Goal: Information Seeking & Learning: Find specific fact

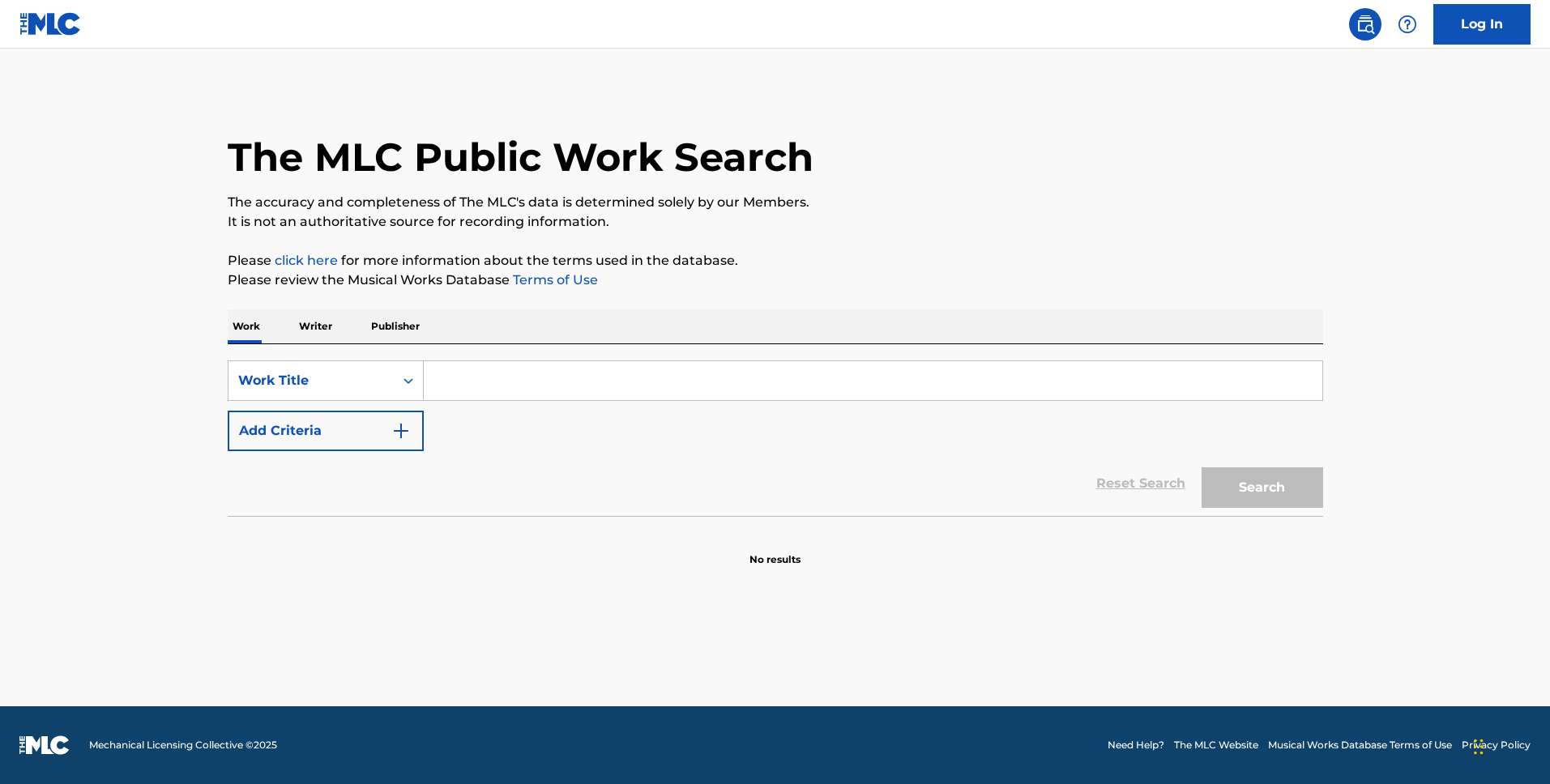
click at [515, 376] on input "Search Form" at bounding box center [873, 380] width 899 height 39
type input "hooked"
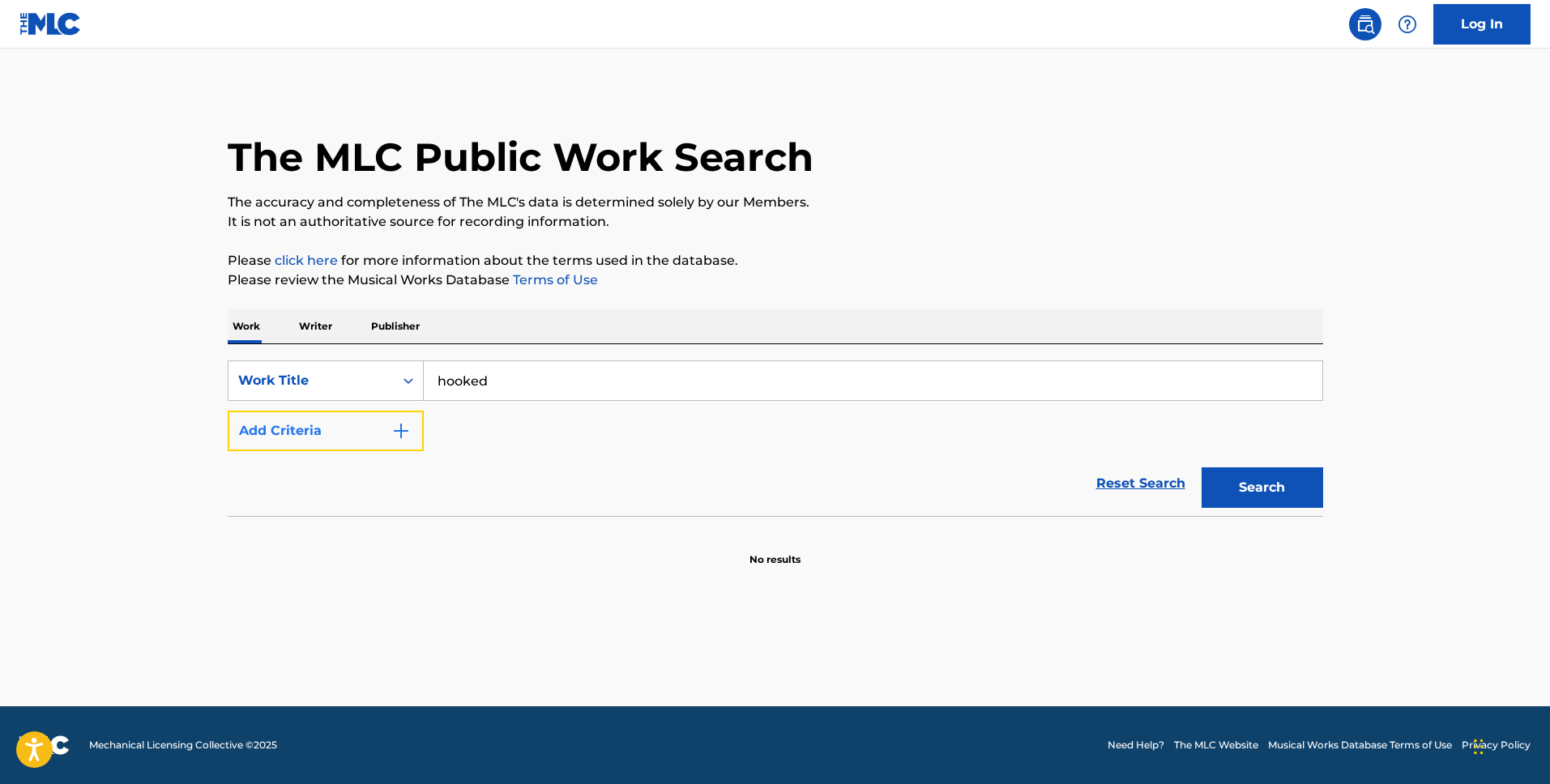
click at [320, 435] on button "Add Criteria" at bounding box center [325, 431] width 196 height 41
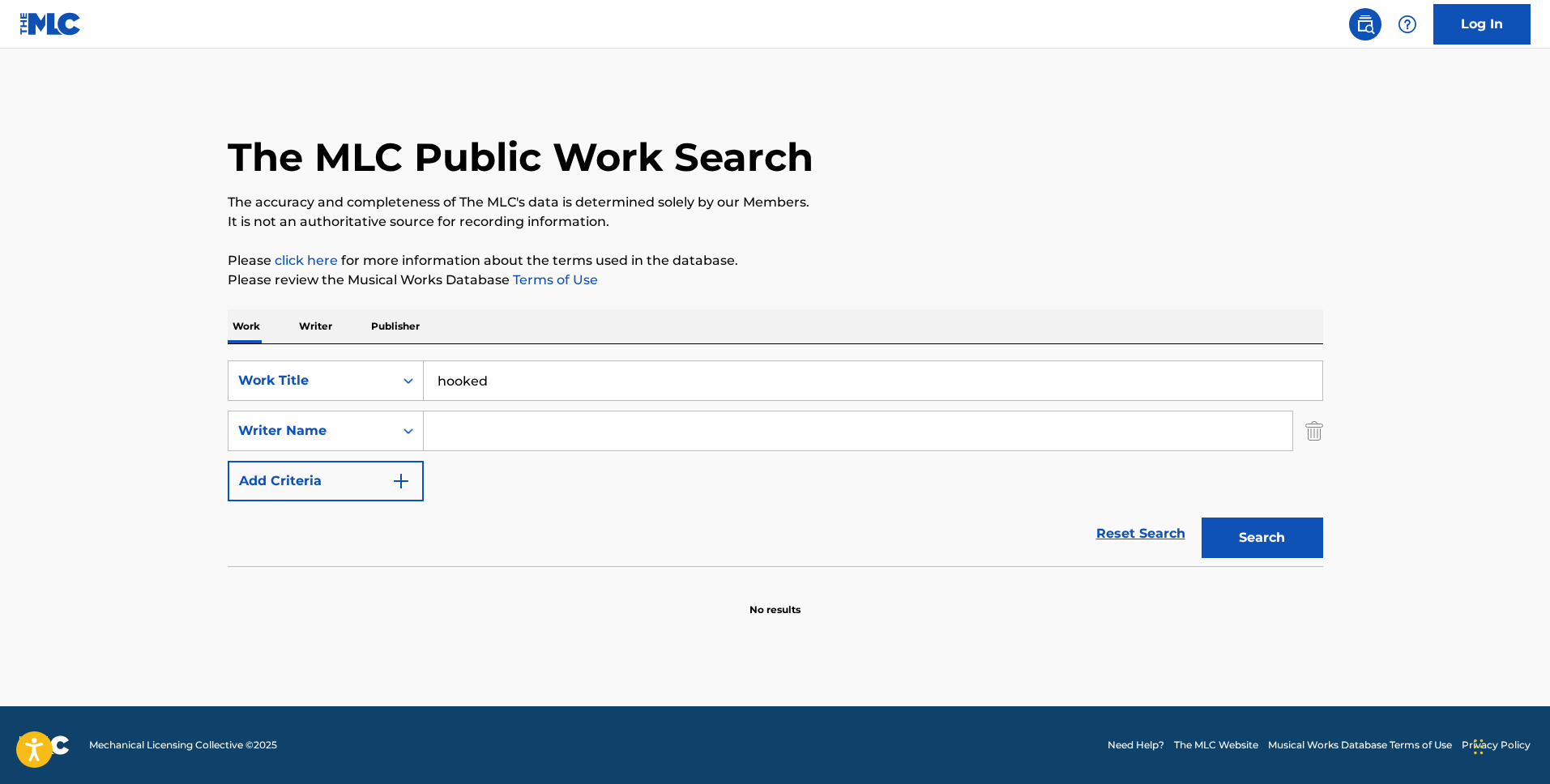
click at [459, 425] on input "Search Form" at bounding box center [858, 431] width 868 height 39
type input "kapranos"
click at [1202, 517] on button "Search" at bounding box center [1263, 537] width 122 height 41
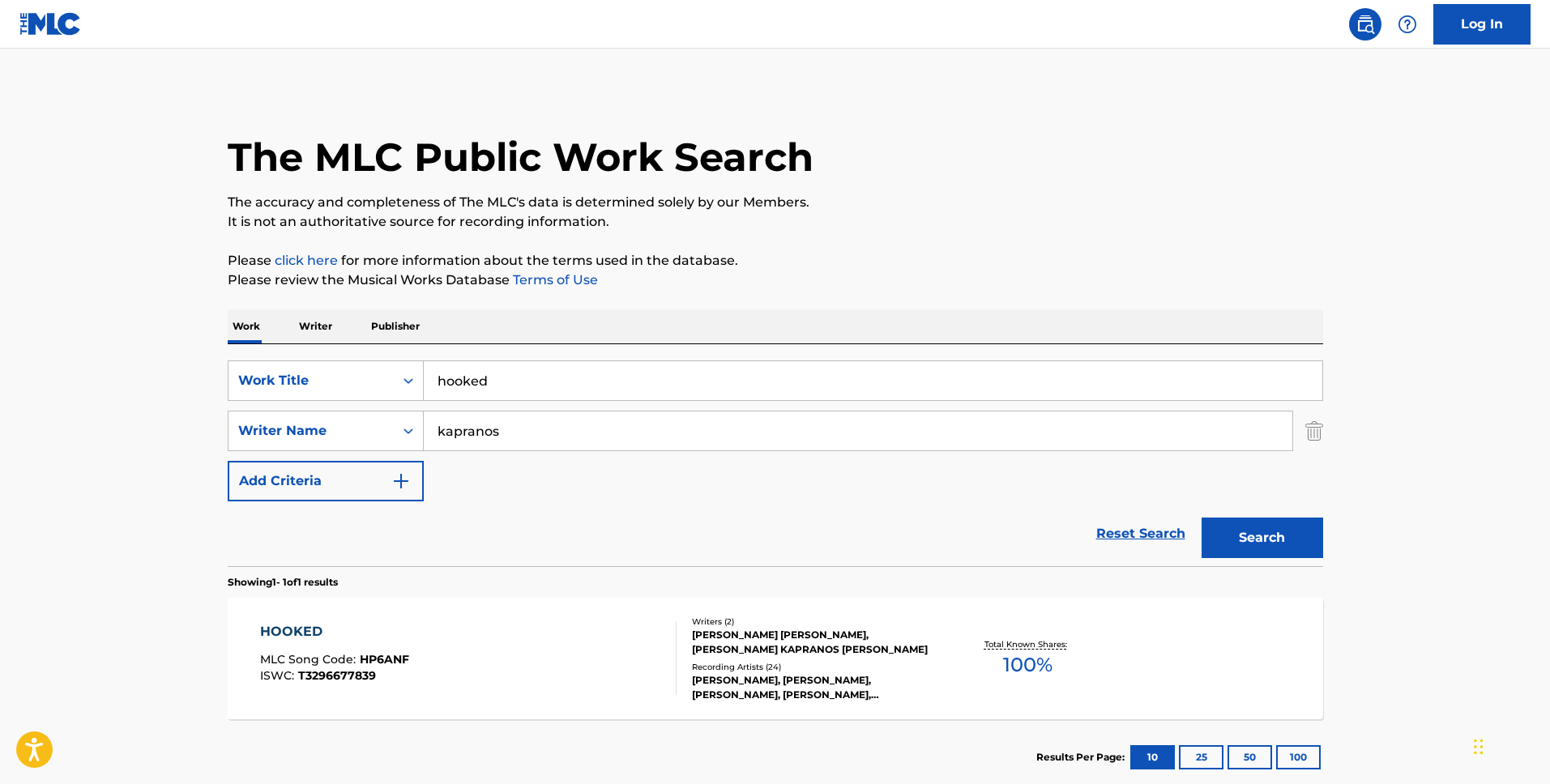
click at [848, 668] on div "Recording Artists ( 24 )" at bounding box center [814, 667] width 245 height 12
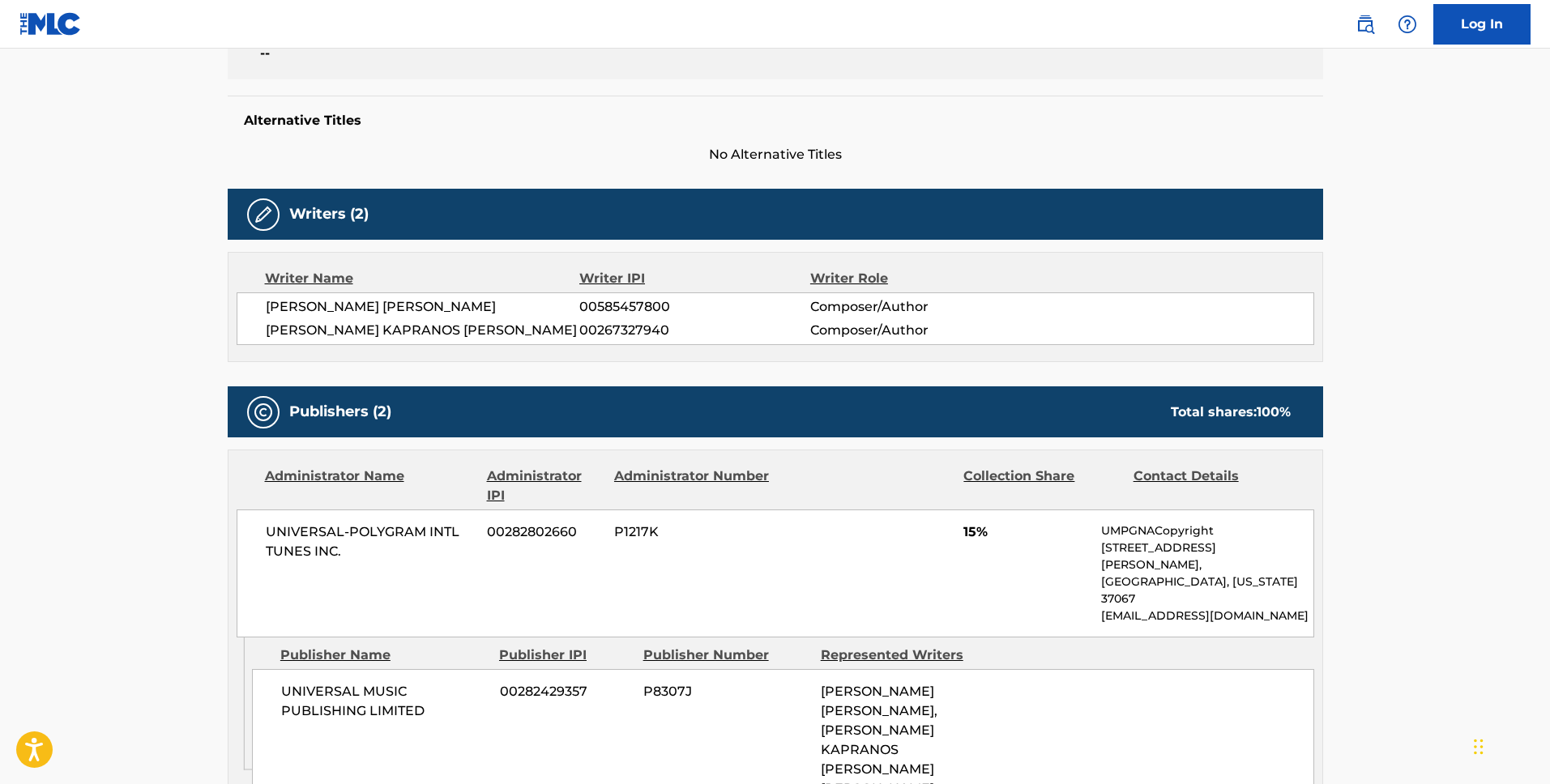
scroll to position [377, 0]
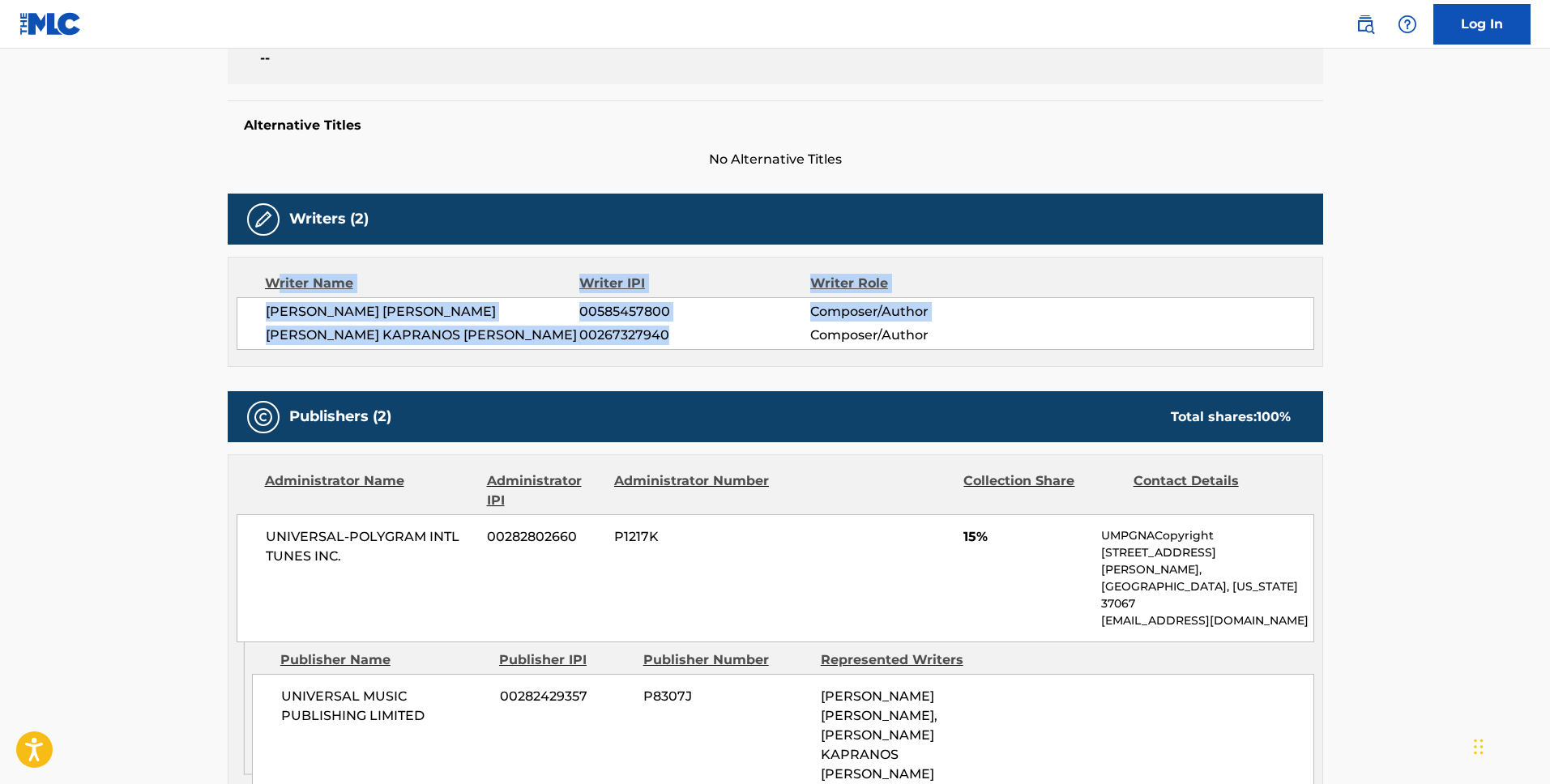
drag, startPoint x: 695, startPoint y: 331, endPoint x: 273, endPoint y: 289, distance: 424.1
click at [273, 289] on div "Writer Name Writer IPI Writer Role [PERSON_NAME] [PERSON_NAME] 00585457800 Comp…" at bounding box center [775, 311] width 1096 height 110
click at [1161, 300] on div "[PERSON_NAME] [PERSON_NAME] 00585457800 Composer/Author [PERSON_NAME] [PERSON_N…" at bounding box center [775, 323] width 1077 height 53
drag, startPoint x: 773, startPoint y: 336, endPoint x: 253, endPoint y: 282, distance: 522.8
click at [253, 282] on div "Writer Name Writer IPI Writer Role [PERSON_NAME] [PERSON_NAME] 00585457800 Comp…" at bounding box center [775, 311] width 1096 height 110
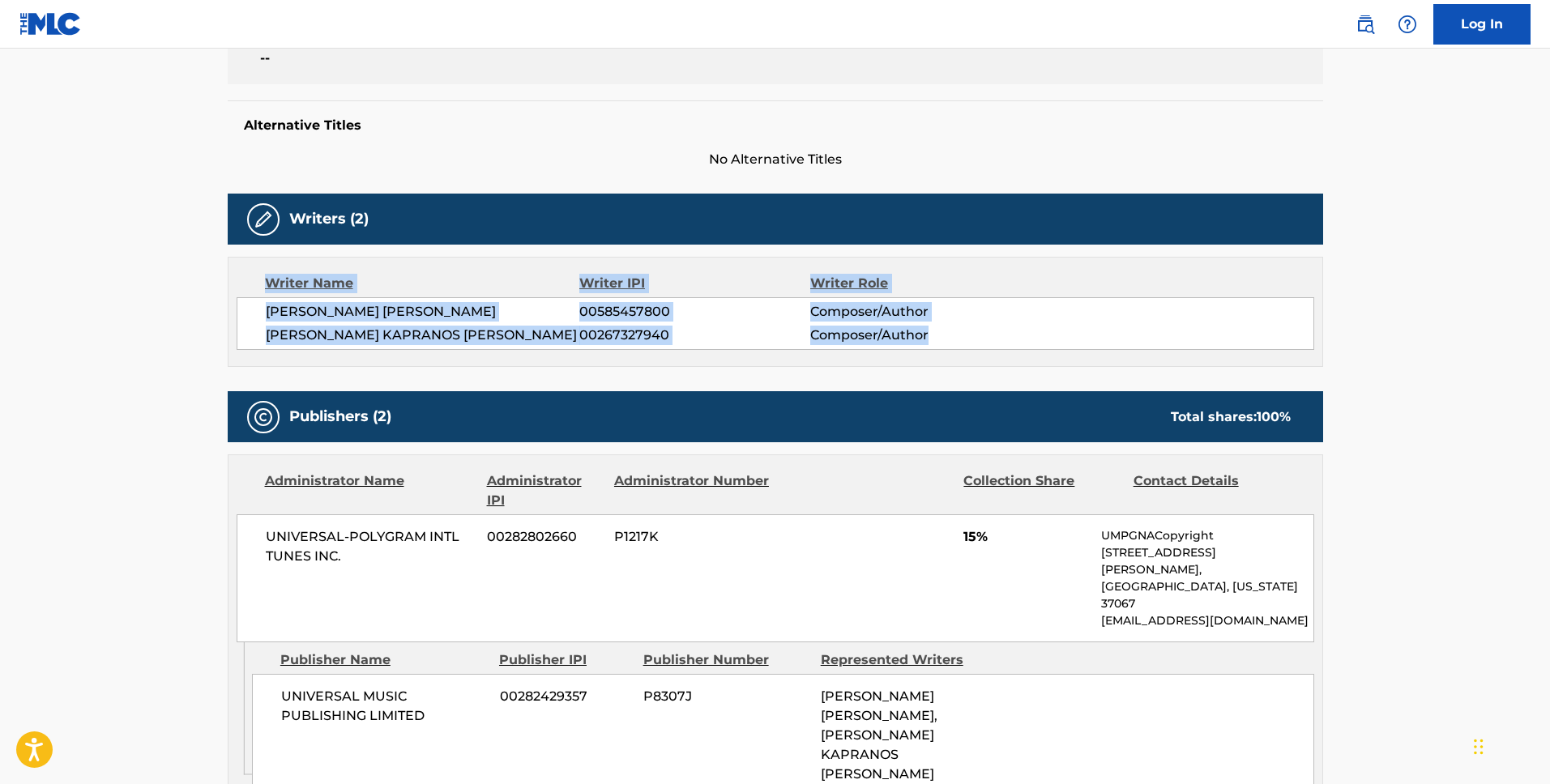
copy div "Writer Name Writer IPI Writer Role [PERSON_NAME] [PERSON_NAME] 00585457800 Comp…"
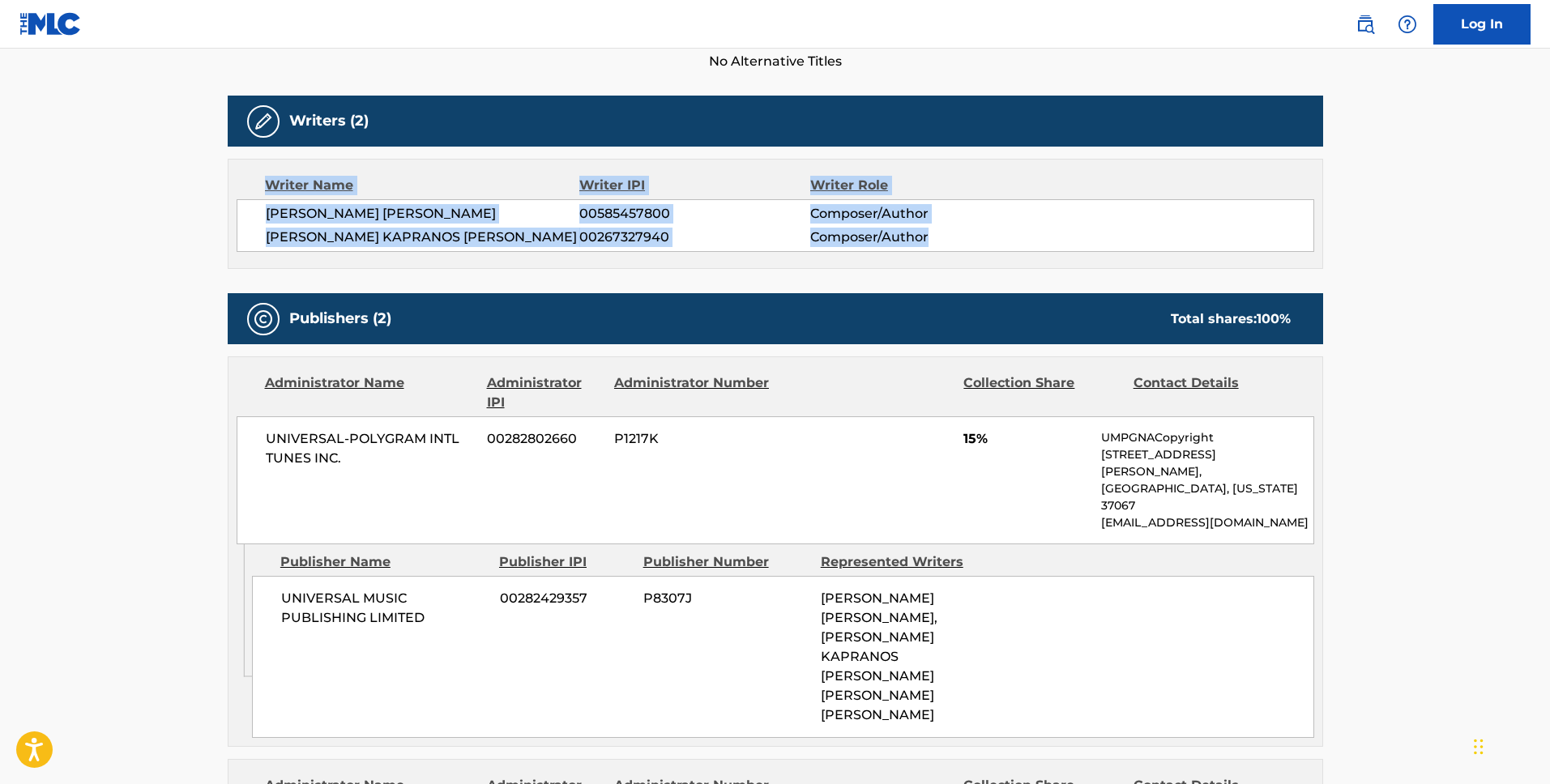
scroll to position [429, 0]
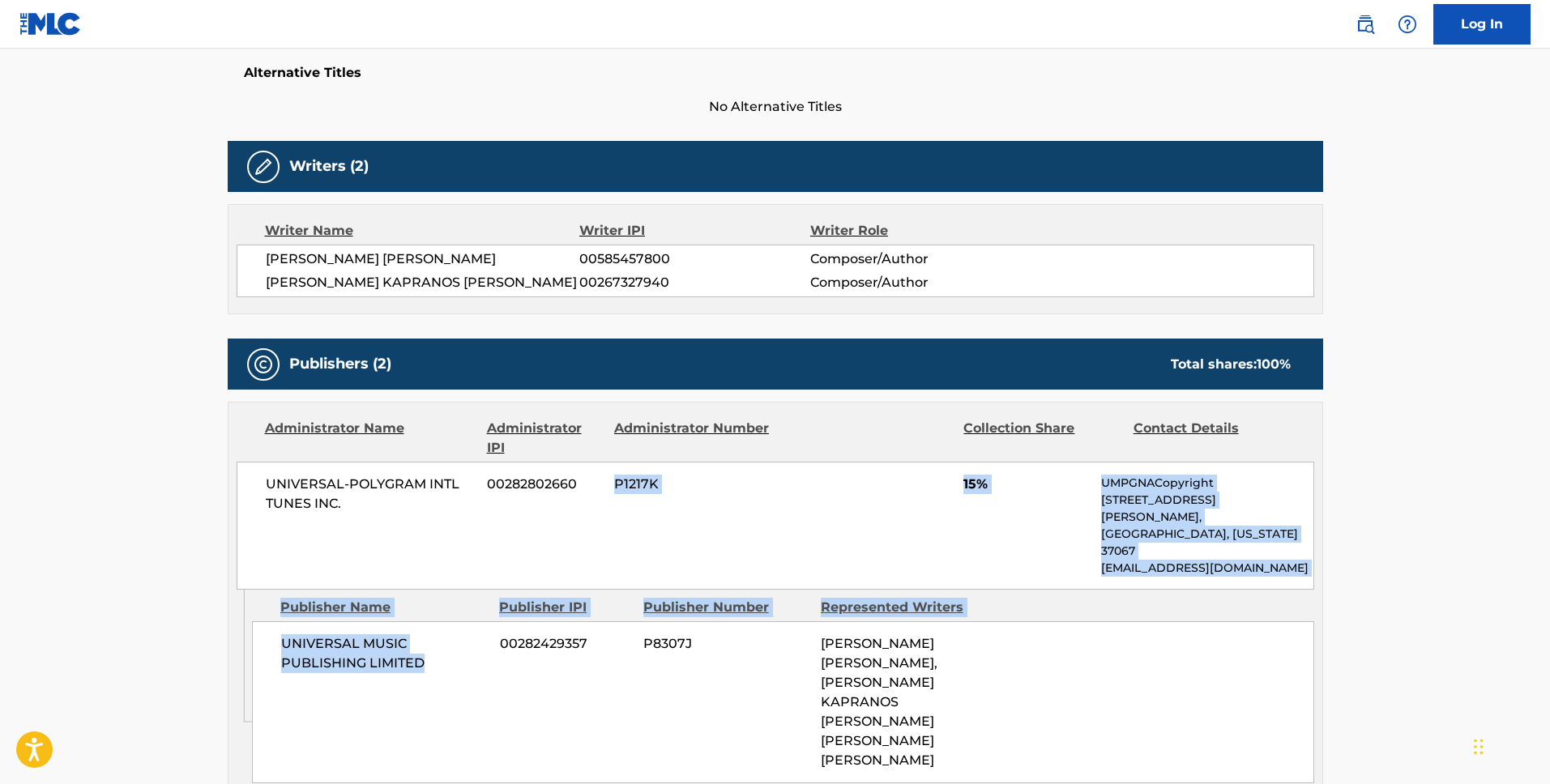
drag, startPoint x: 403, startPoint y: 671, endPoint x: 608, endPoint y: 463, distance: 292.0
click at [608, 463] on div "Administrator Name Administrator IPI Administrator Number Collection Share Cont…" at bounding box center [775, 597] width 1096 height 391
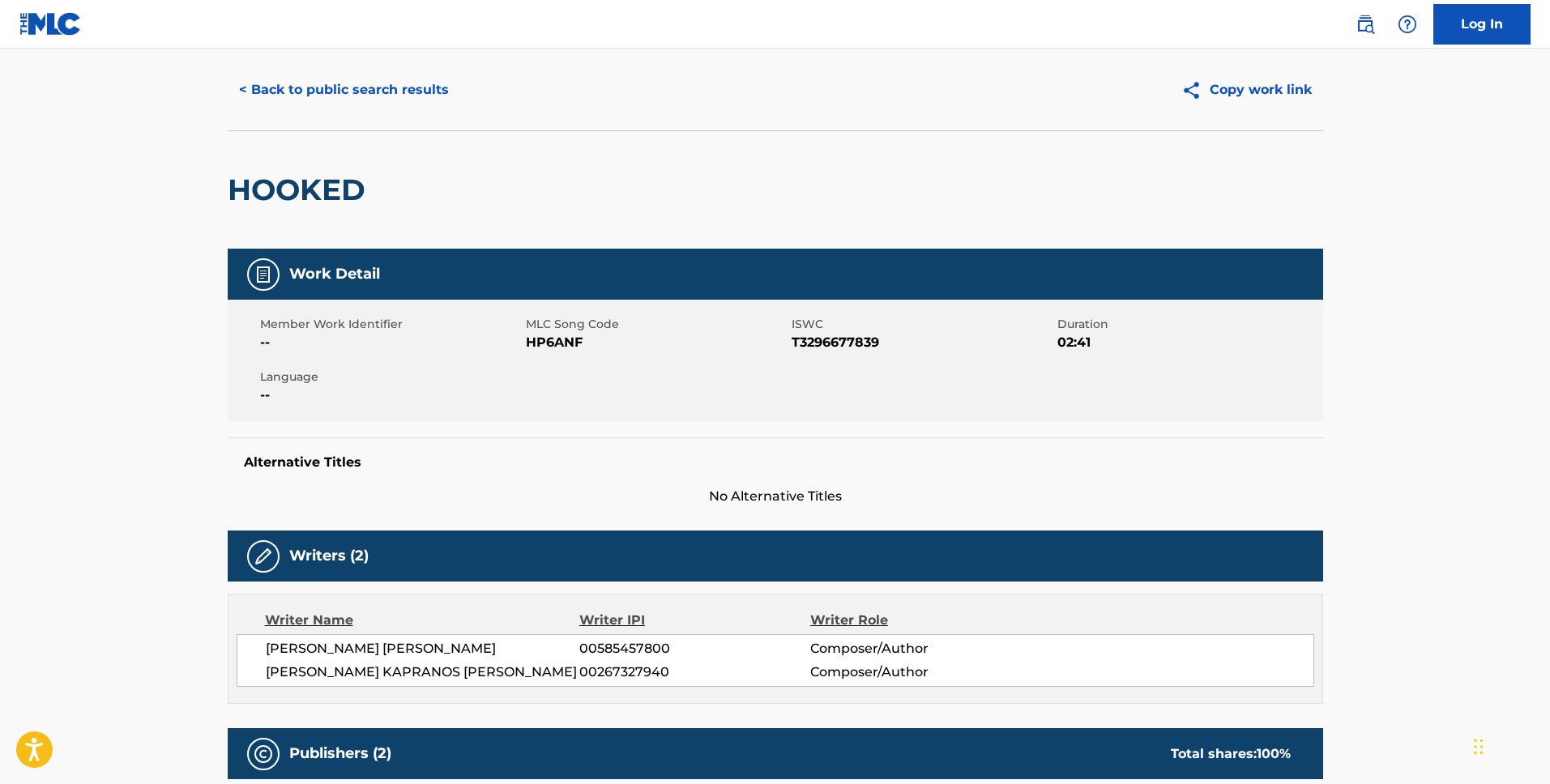
scroll to position [0, 0]
